Goal: Task Accomplishment & Management: Manage account settings

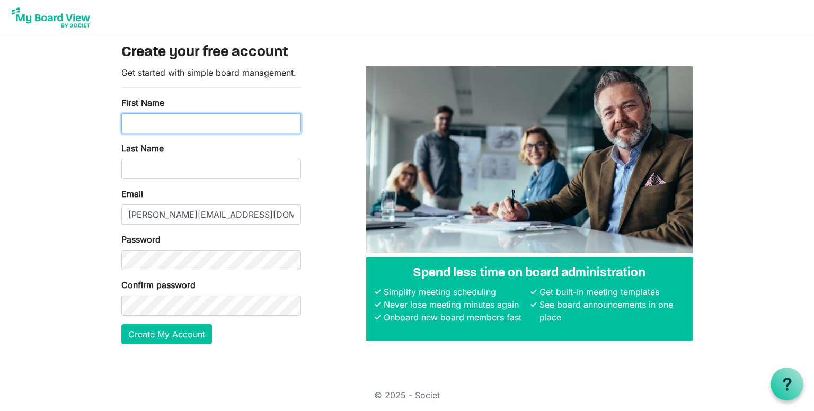
click at [163, 129] on input "First Name" at bounding box center [211, 123] width 180 height 20
type input "Sharon"
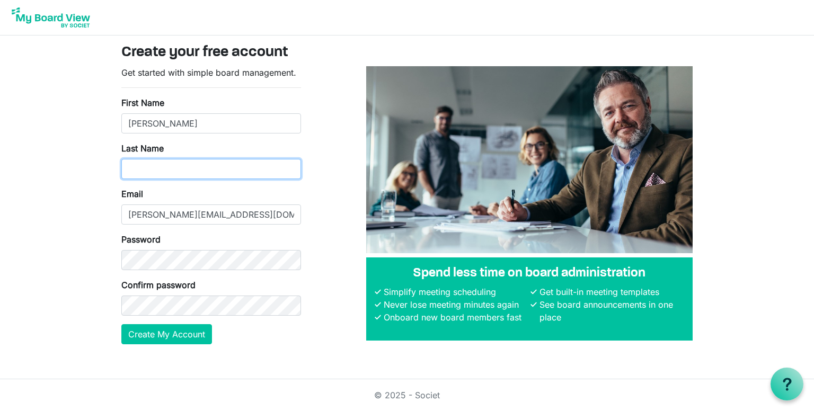
type input "Amirault"
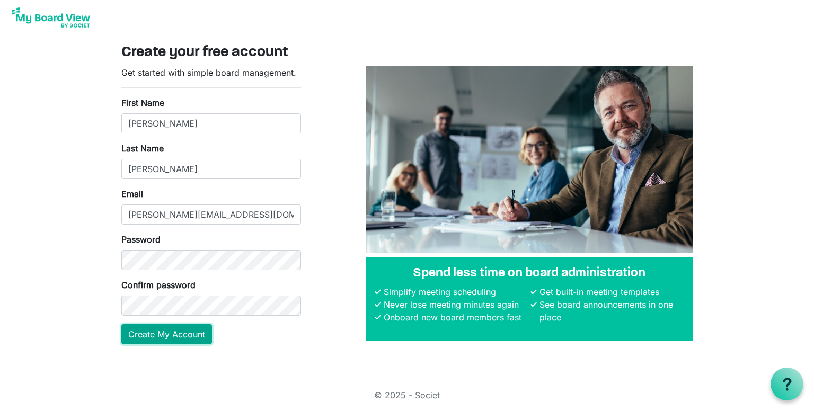
click at [176, 337] on button "Create My Account" at bounding box center [166, 334] width 91 height 20
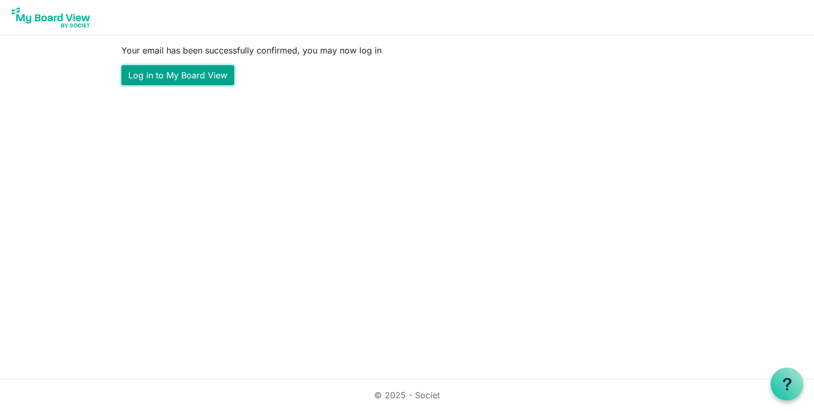
click at [170, 78] on link "Log in to My Board View" at bounding box center [177, 75] width 113 height 20
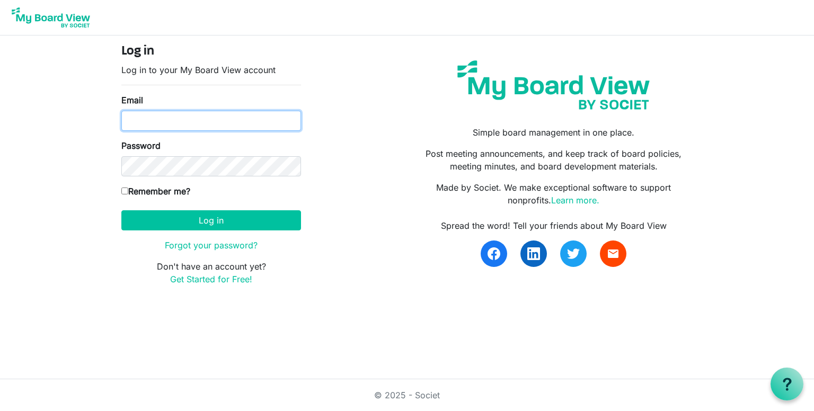
click at [188, 121] on input "Email" at bounding box center [211, 121] width 180 height 20
type input "samirault@familyplus.ca"
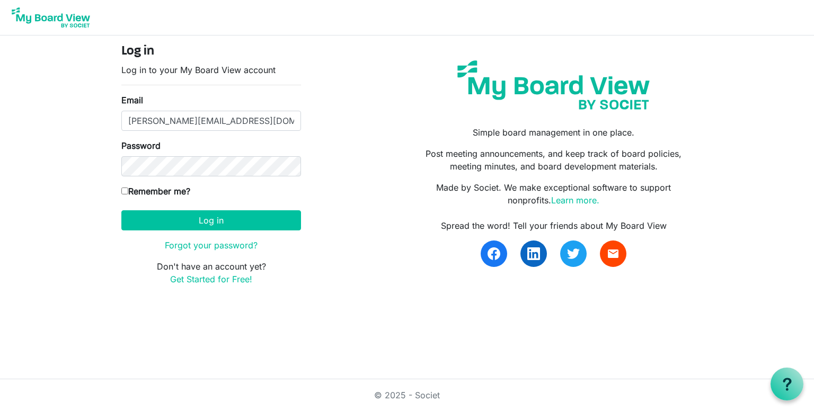
click at [137, 189] on label "Remember me?" at bounding box center [155, 191] width 69 height 13
click at [128, 189] on input "Remember me?" at bounding box center [124, 191] width 7 height 7
checkbox input "true"
click at [178, 220] on button "Log in" at bounding box center [211, 220] width 180 height 20
